Goal: Task Accomplishment & Management: Complete application form

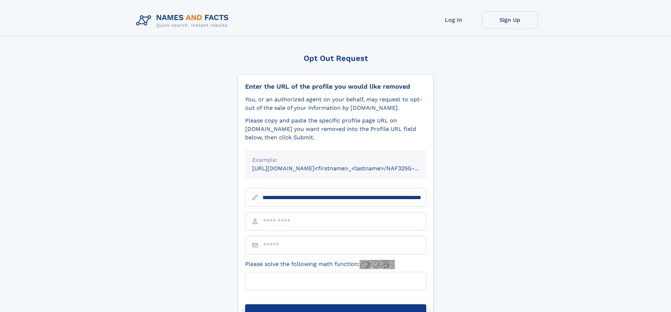
scroll to position [0, 84]
type input "**********"
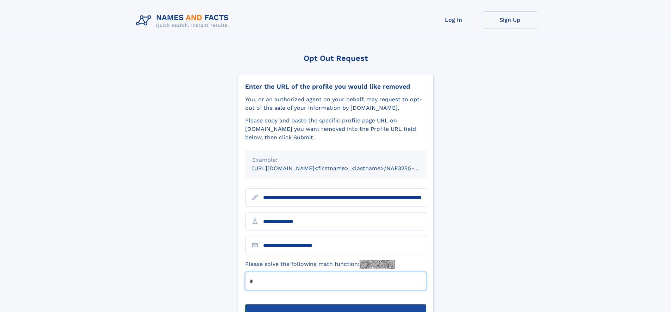
type input "*"
click at [335, 305] on button "Submit Opt Out Request" at bounding box center [335, 316] width 181 height 23
